Goal: Task Accomplishment & Management: Manage account settings

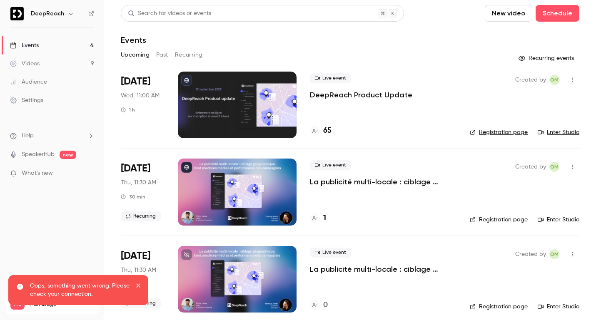
click at [337, 95] on p "DeepReach Product Update" at bounding box center [361, 95] width 102 height 10
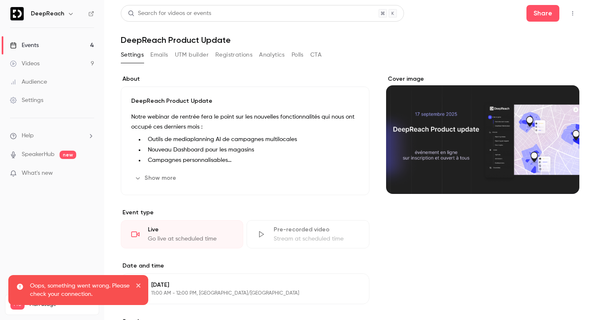
click at [240, 57] on button "Registrations" at bounding box center [233, 54] width 37 height 13
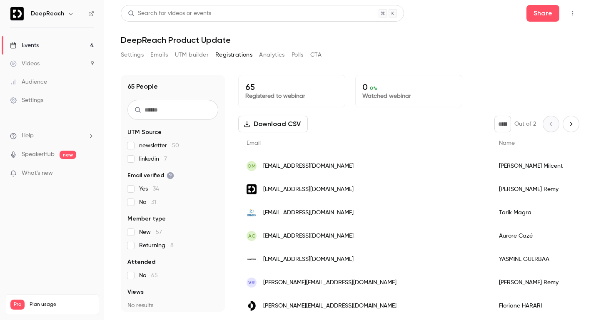
click at [574, 15] on icon "button" at bounding box center [572, 13] width 7 height 6
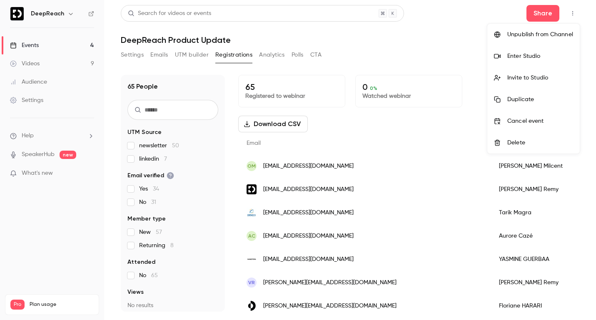
click at [542, 58] on div "Enter Studio" at bounding box center [540, 56] width 66 height 8
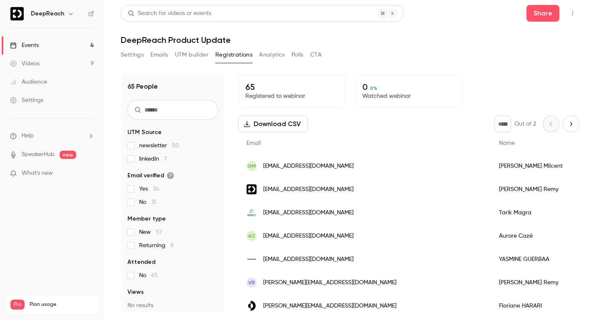
click at [208, 27] on header "Search for videos or events Share DeepReach Product Update" at bounding box center [350, 25] width 458 height 40
click at [572, 12] on icon "button" at bounding box center [572, 13] width 7 height 6
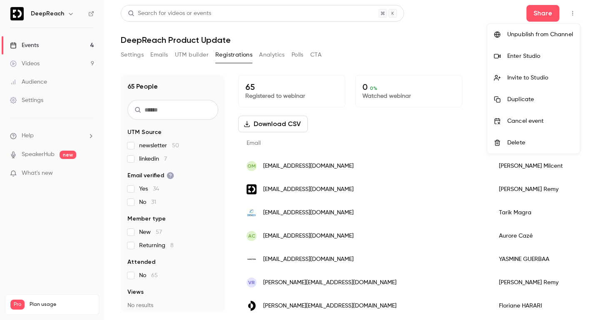
click at [539, 57] on div "Enter Studio" at bounding box center [540, 56] width 66 height 8
